Goal: Information Seeking & Learning: Learn about a topic

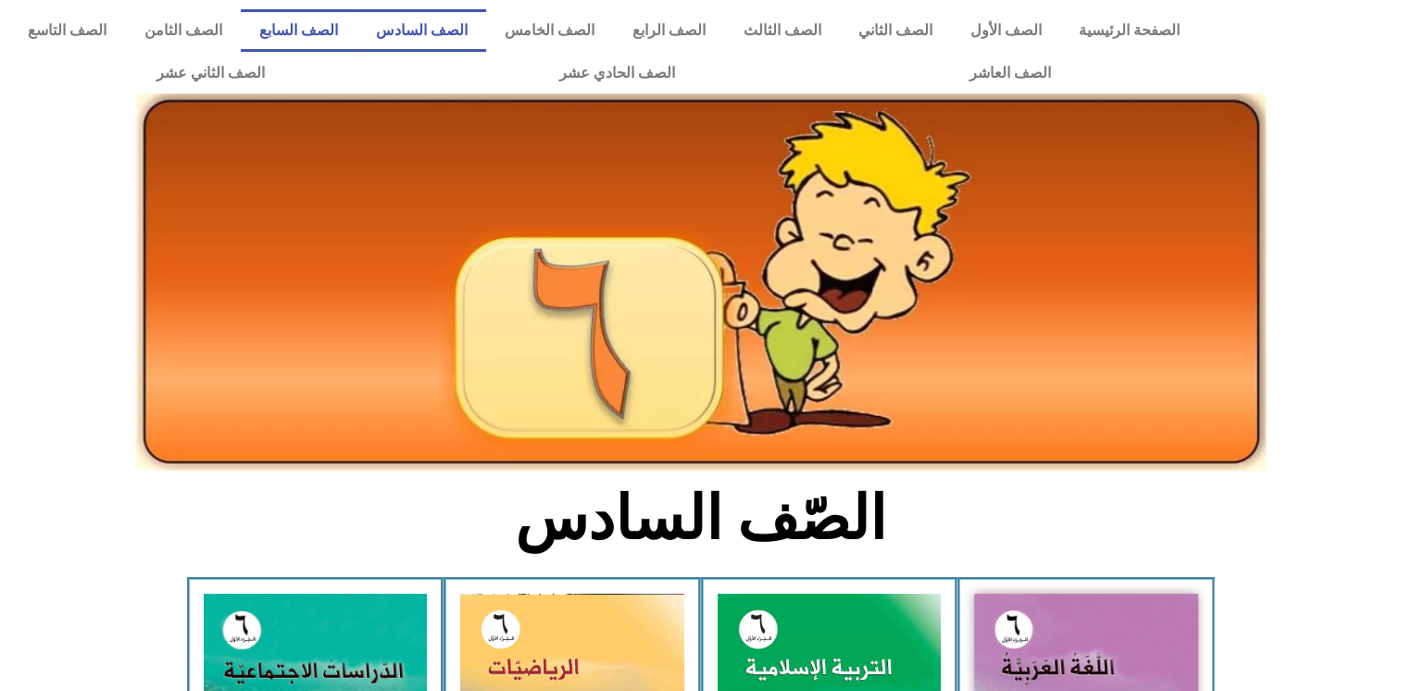
click at [357, 31] on link "الصف السابع" at bounding box center [299, 30] width 117 height 43
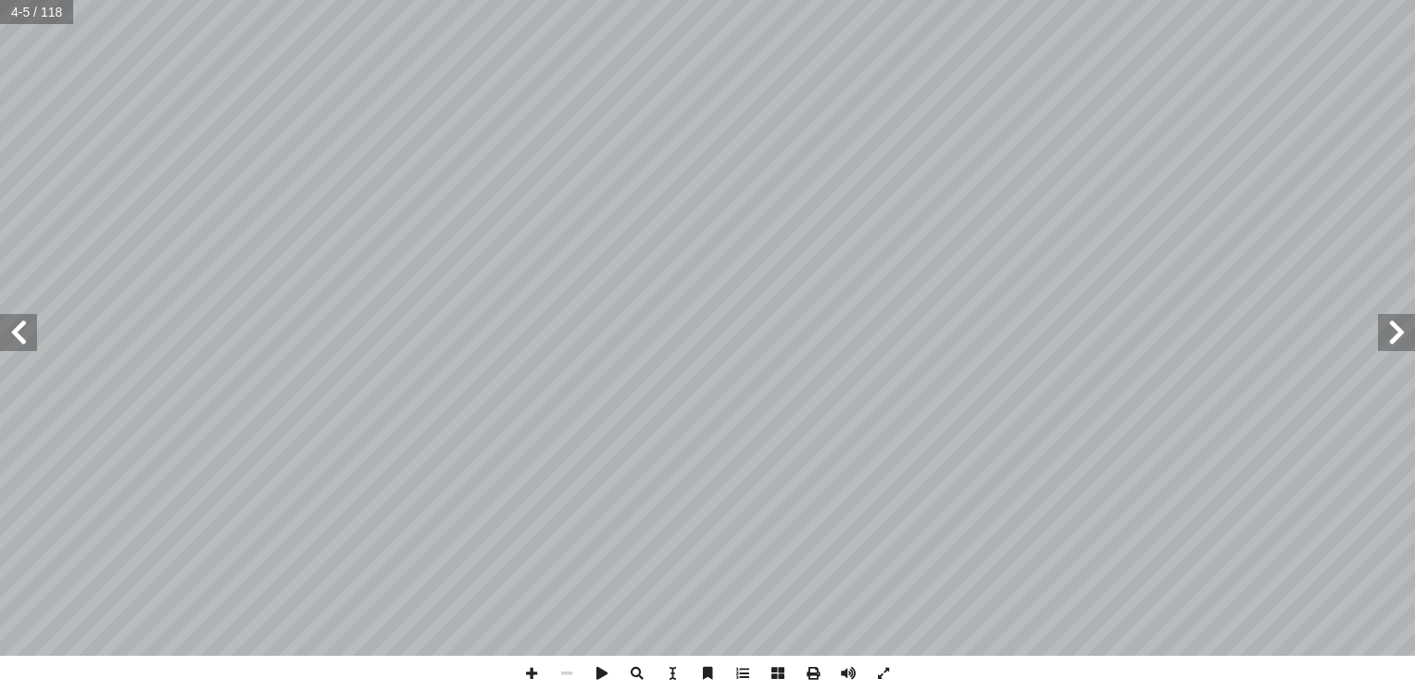
click at [37, 19] on input "text" at bounding box center [36, 12] width 72 height 24
type input "**"
